Goal: Task Accomplishment & Management: Manage account settings

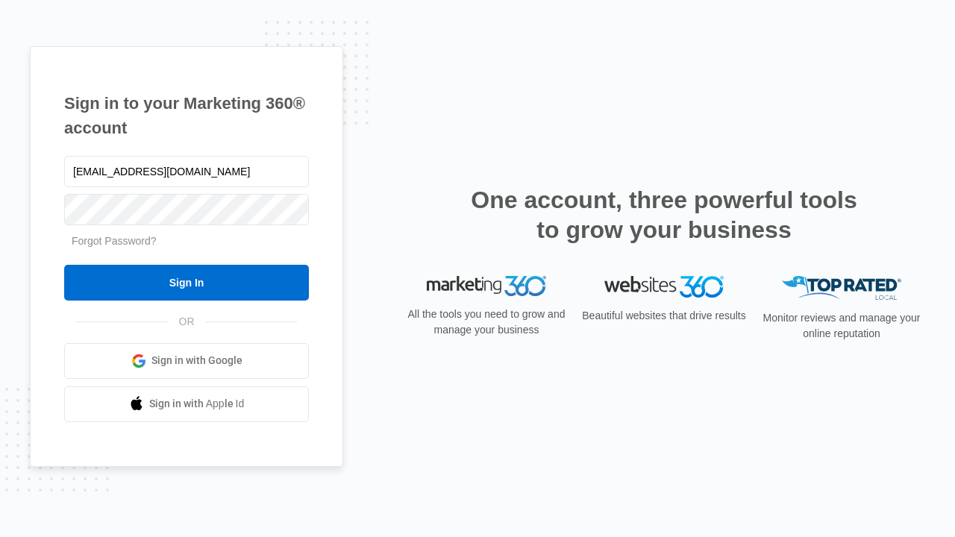
type input "dankie614@gmail.com"
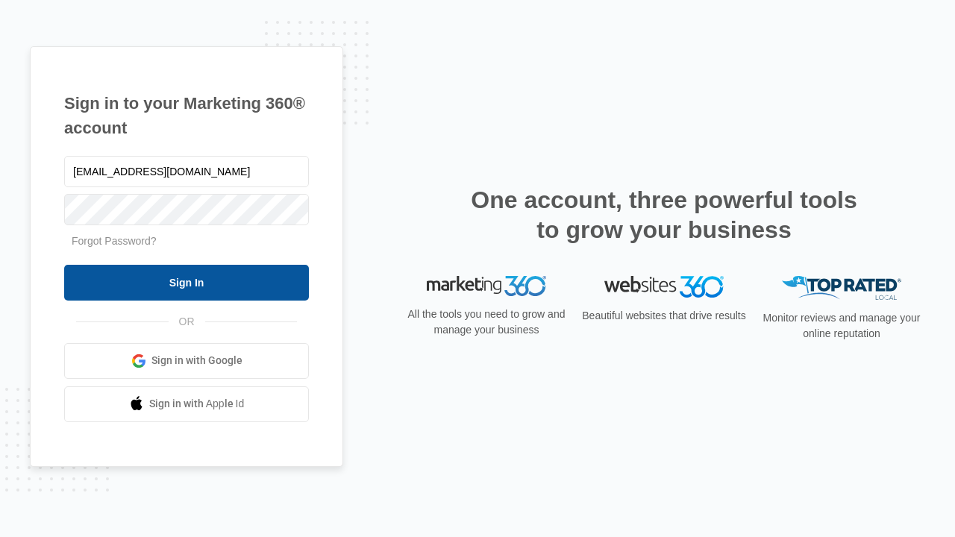
click at [186, 282] on input "Sign In" at bounding box center [186, 283] width 245 height 36
